Goal: Check status: Check status

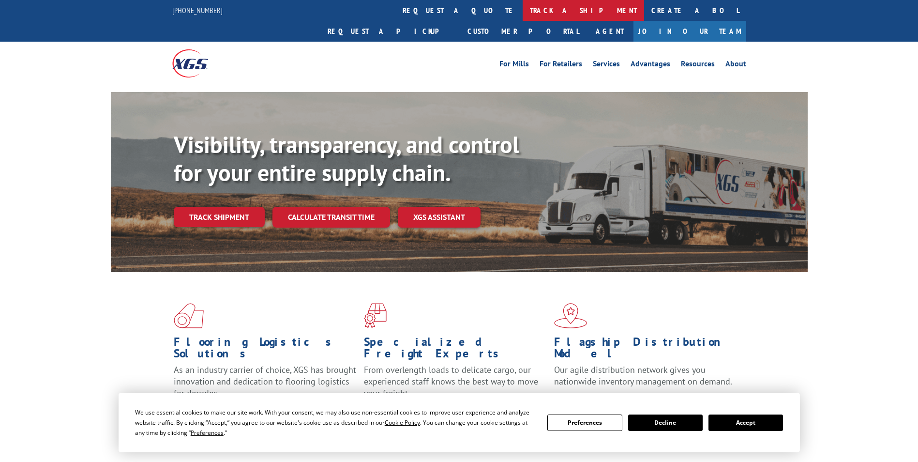
click at [523, 6] on link "track a shipment" at bounding box center [583, 10] width 121 height 21
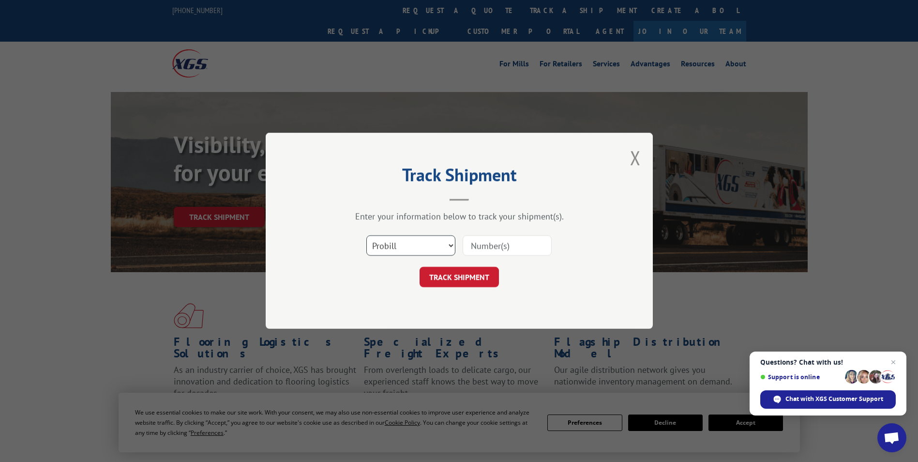
click at [394, 250] on select "Select category... Probill BOL PO" at bounding box center [410, 246] width 89 height 20
select select "bol"
click at [366, 236] on select "Select category... Probill BOL PO" at bounding box center [410, 246] width 89 height 20
click at [487, 248] on input at bounding box center [507, 246] width 89 height 20
paste input "5590497"
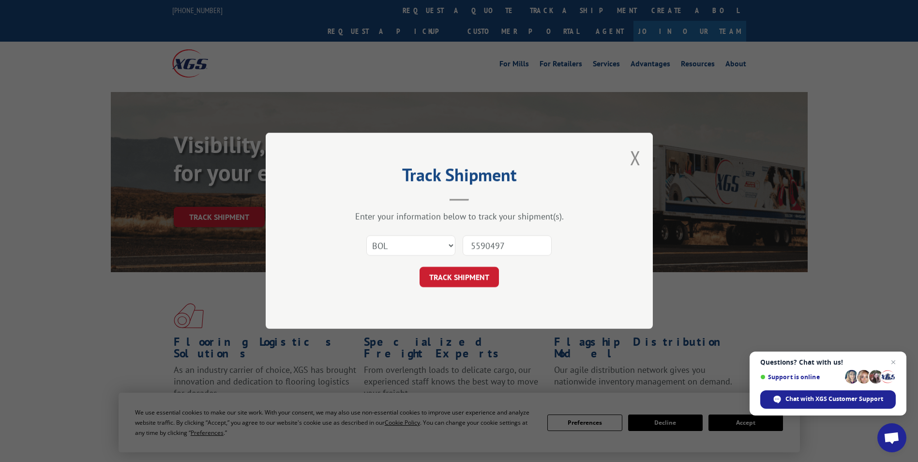
type input "5590497"
click at [469, 263] on form "Select category... Probill BOL PO 5590497 TRACK SHIPMENT" at bounding box center [459, 259] width 290 height 58
click at [463, 276] on button "TRACK SHIPMENT" at bounding box center [459, 277] width 79 height 20
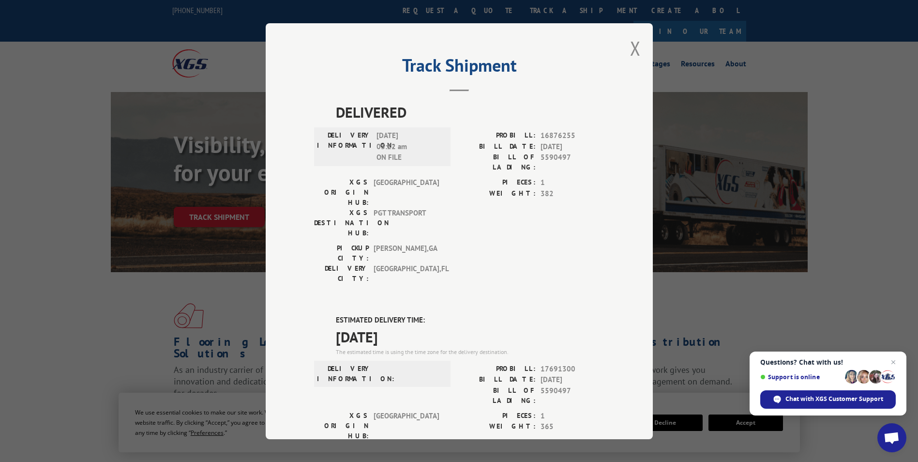
drag, startPoint x: 327, startPoint y: 270, endPoint x: 439, endPoint y: 291, distance: 114.3
drag, startPoint x: 439, startPoint y: 291, endPoint x: 401, endPoint y: 286, distance: 38.1
copy div "ESTIMATED DELIVERY TIME: [DATE]"
